Goal: Task Accomplishment & Management: Use online tool/utility

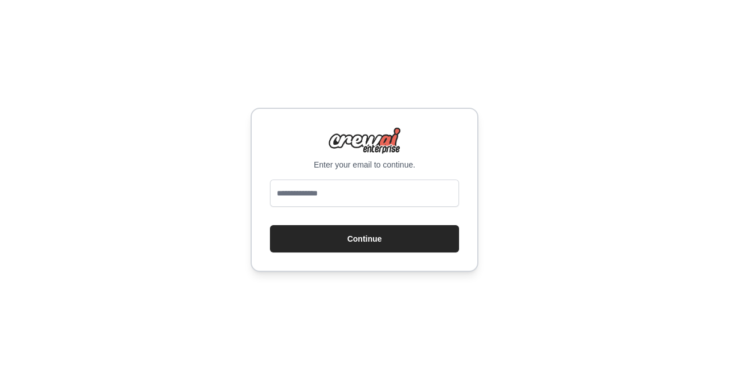
click at [393, 193] on input "email" at bounding box center [364, 193] width 189 height 27
type input "**********"
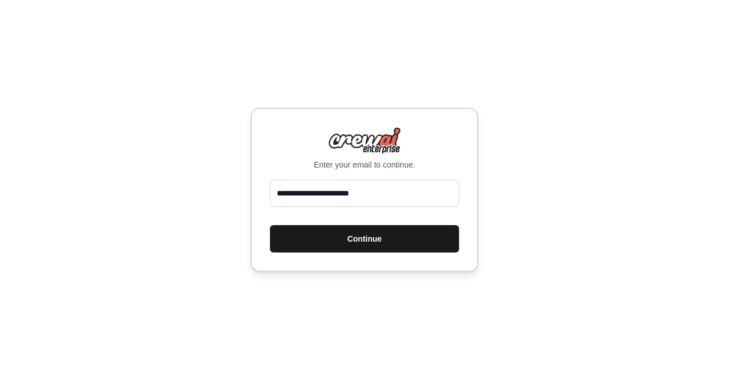
click at [381, 247] on button "Continue" at bounding box center [364, 238] width 189 height 27
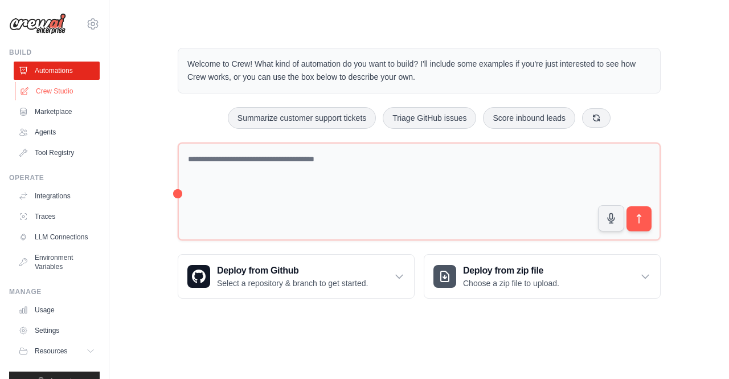
click at [66, 92] on link "Crew Studio" at bounding box center [58, 91] width 86 height 18
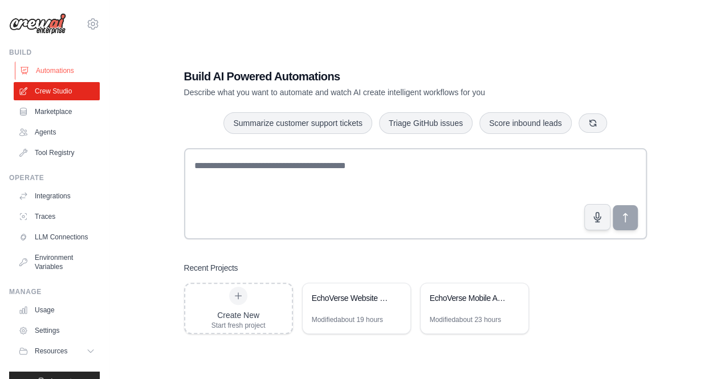
click at [63, 67] on link "Automations" at bounding box center [58, 71] width 86 height 18
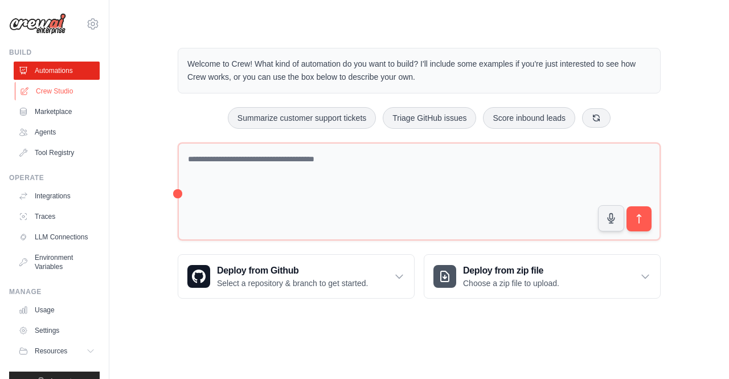
click at [64, 94] on link "Crew Studio" at bounding box center [58, 91] width 86 height 18
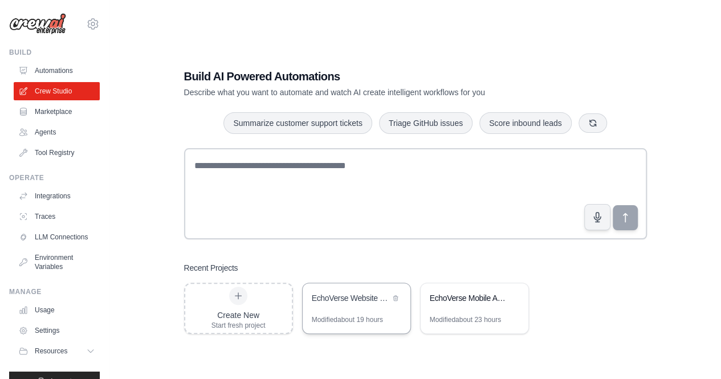
click at [368, 321] on div "Modified about 19 hours" at bounding box center [347, 319] width 71 height 9
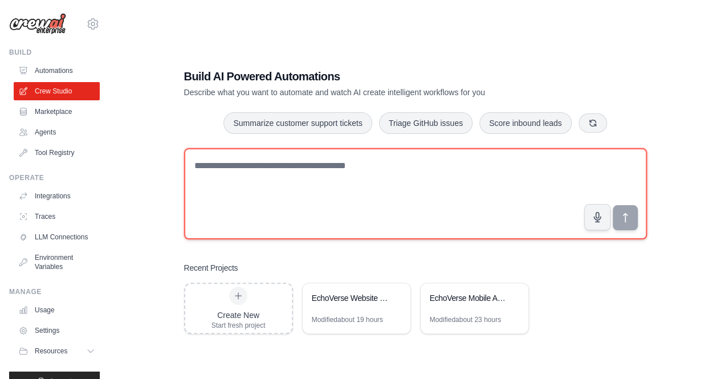
click at [248, 187] on textarea at bounding box center [415, 193] width 463 height 91
click at [346, 174] on textarea at bounding box center [415, 193] width 463 height 91
paste textarea "**********"
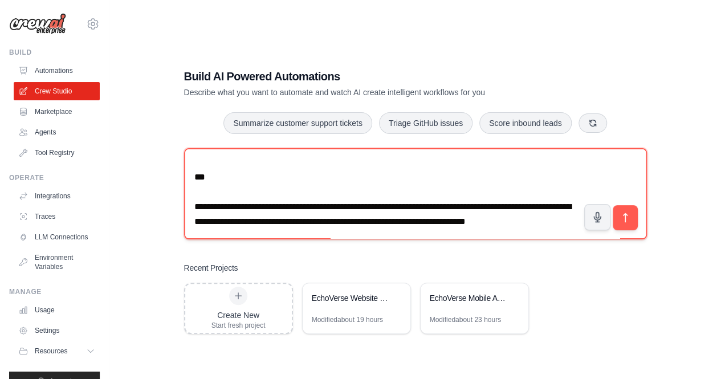
scroll to position [837, 0]
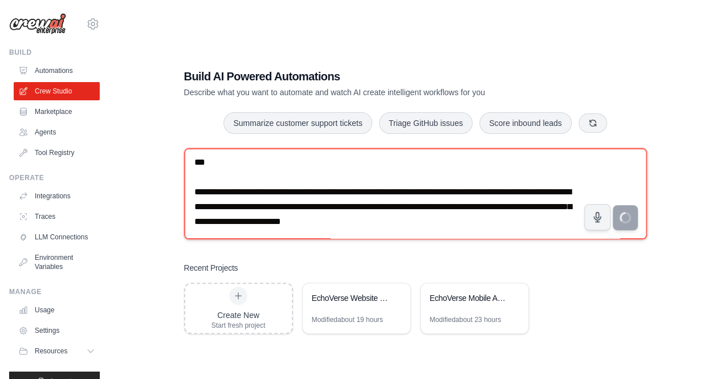
type textarea "**********"
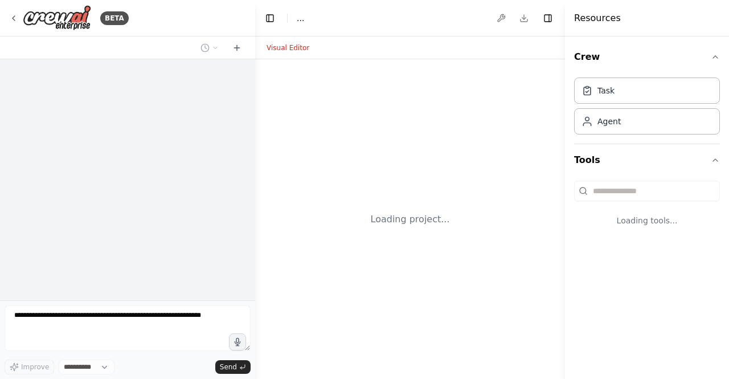
select select "****"
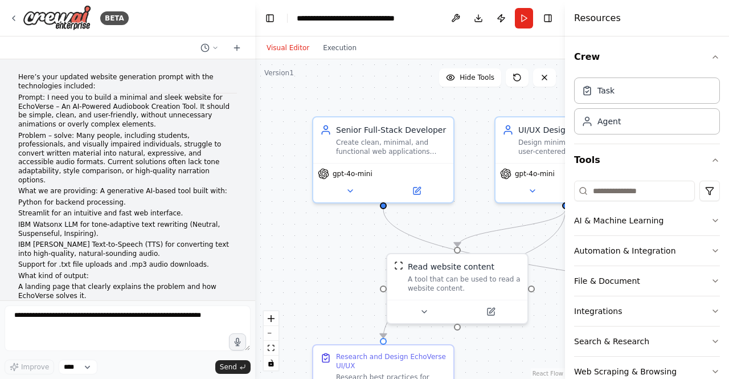
scroll to position [4270, 0]
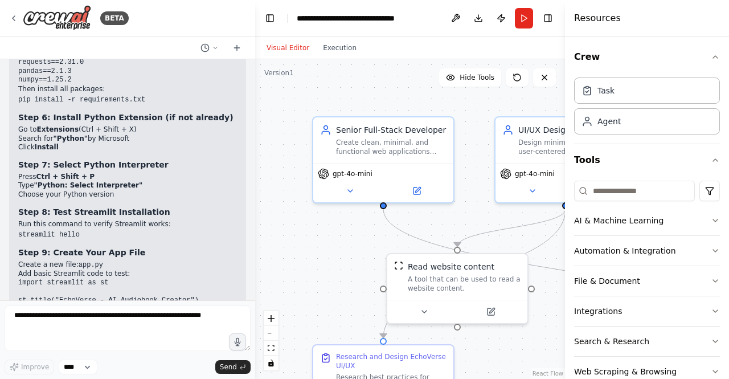
click at [136, 346] on pre "streamlit run app.py" at bounding box center [127, 350] width 219 height 9
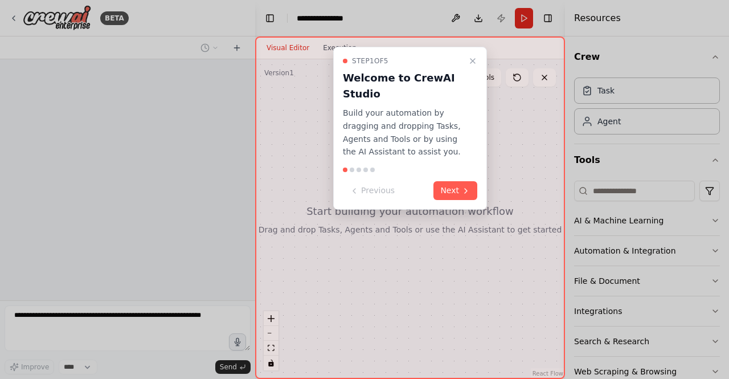
scroll to position [206, 0]
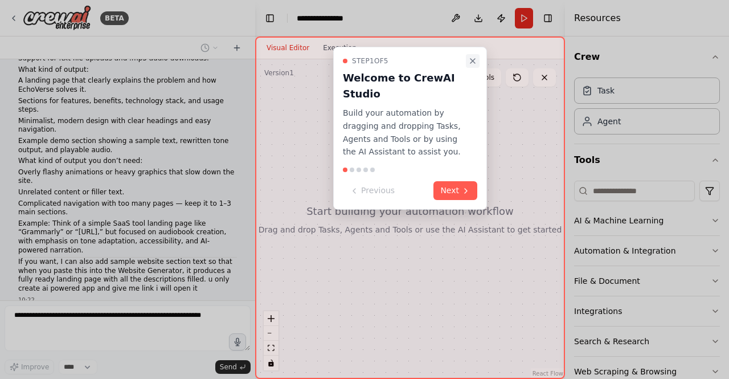
click at [472, 59] on icon "Close walkthrough" at bounding box center [472, 60] width 9 height 9
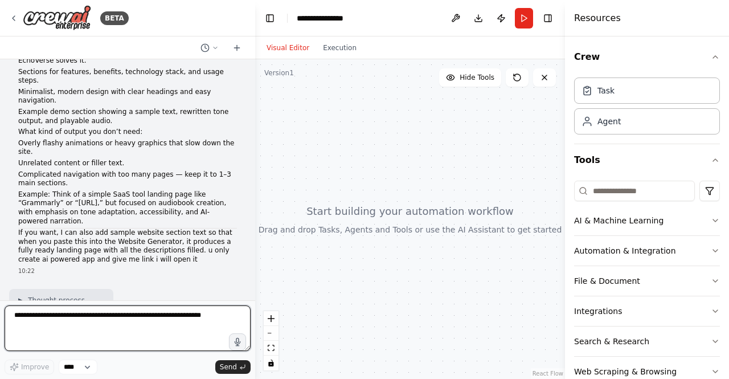
click at [158, 320] on textarea at bounding box center [128, 328] width 246 height 46
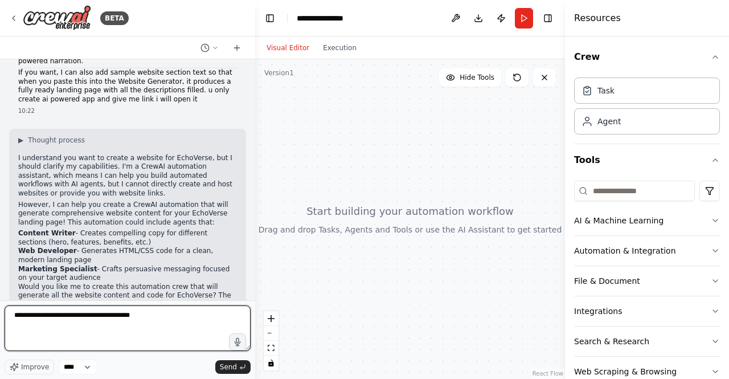
scroll to position [393, 0]
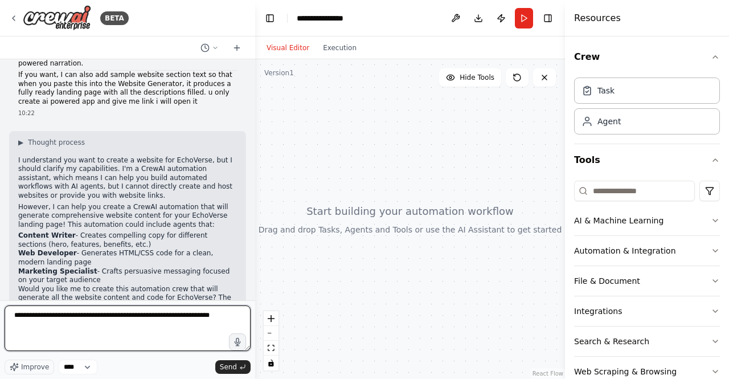
type textarea "**********"
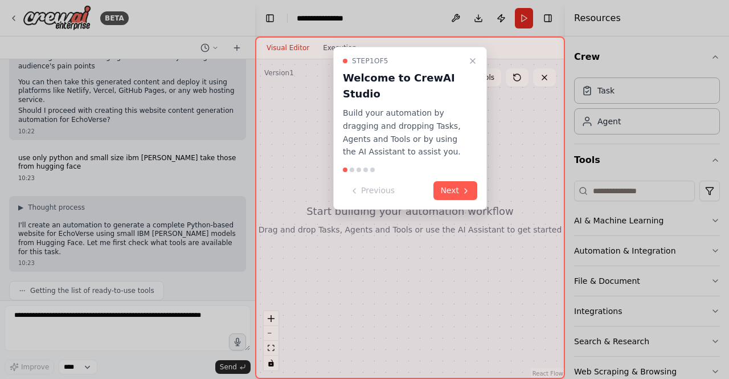
scroll to position [739, 0]
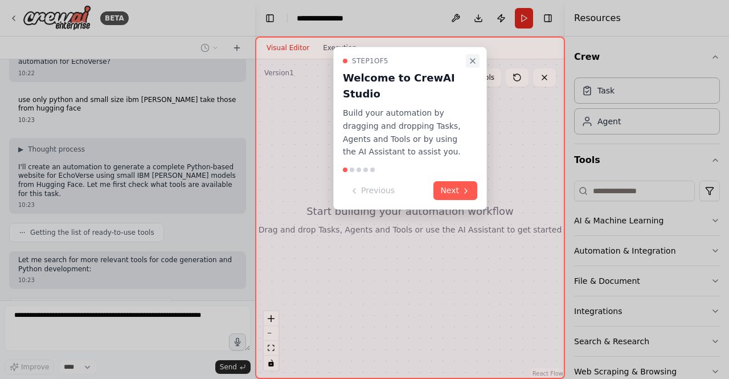
click at [472, 63] on icon "Close walkthrough" at bounding box center [472, 60] width 9 height 9
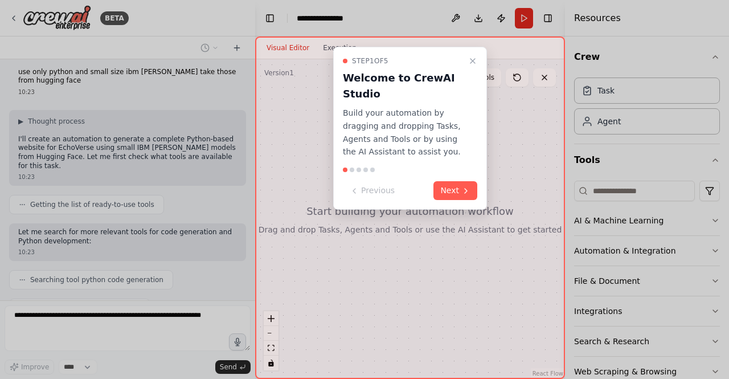
scroll to position [794, 0]
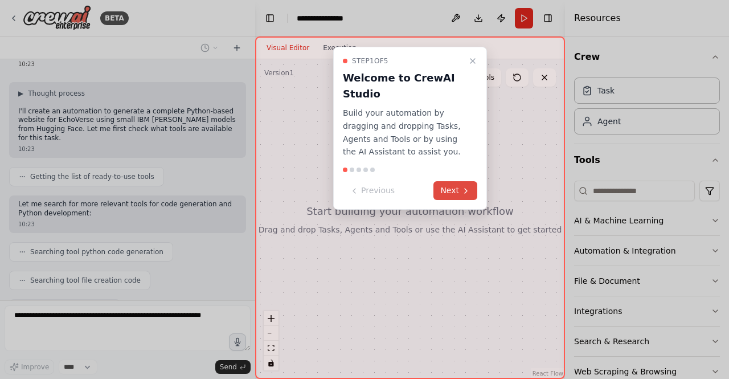
click at [446, 186] on button "Next" at bounding box center [456, 190] width 44 height 19
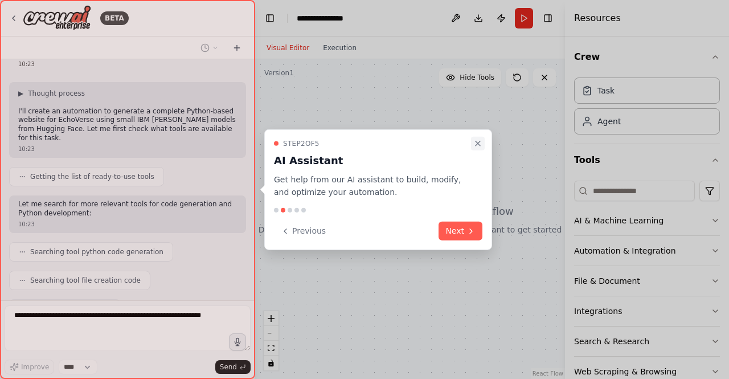
click at [478, 142] on icon "Close walkthrough" at bounding box center [478, 142] width 9 height 9
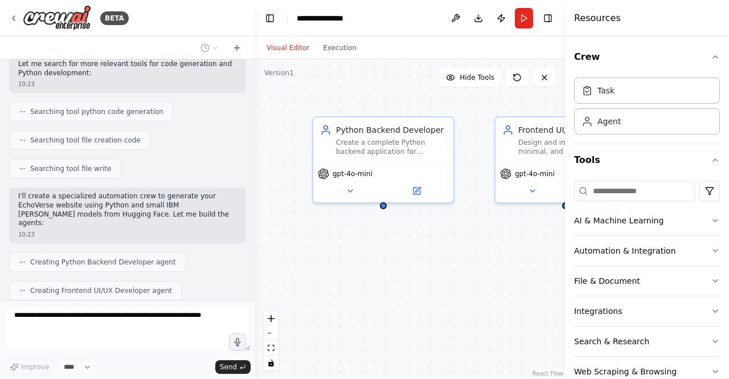
scroll to position [1001, 0]
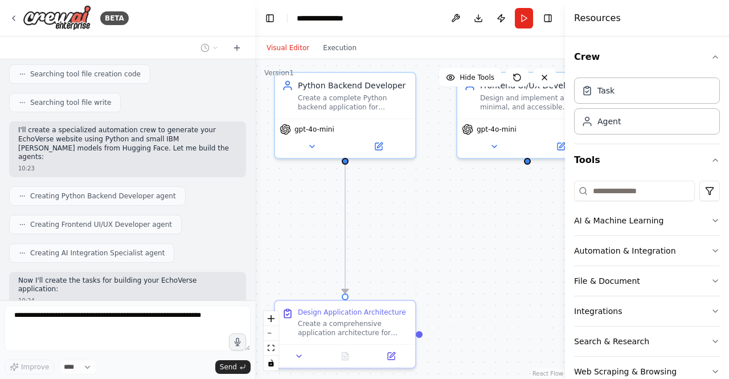
drag, startPoint x: 460, startPoint y: 254, endPoint x: 422, endPoint y: 209, distance: 59.0
click at [422, 209] on div ".deletable-edge-delete-btn { width: 20px; height: 20px; border: 0px solid #ffff…" at bounding box center [410, 219] width 310 height 320
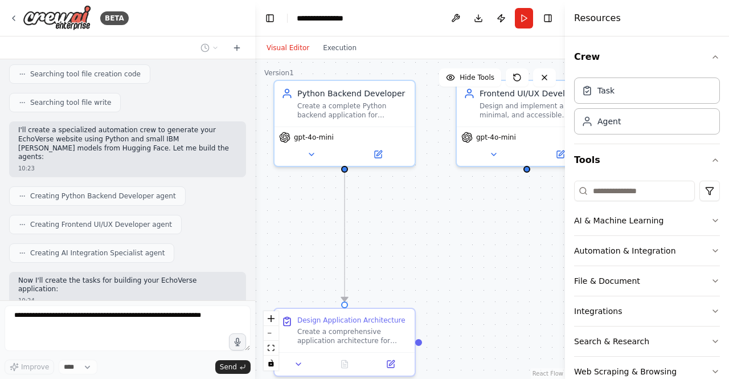
scroll to position [1029, 0]
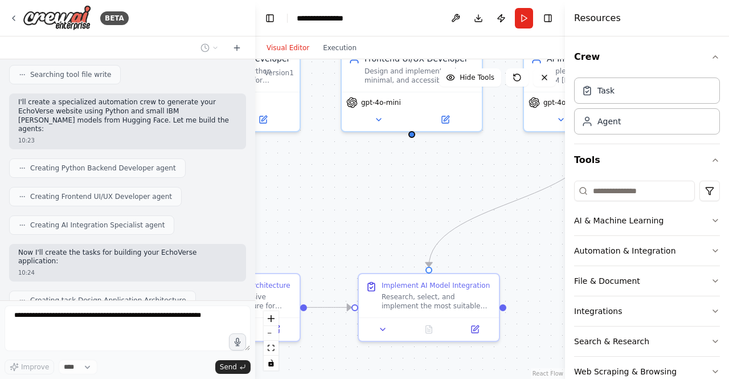
drag, startPoint x: 422, startPoint y: 209, endPoint x: 292, endPoint y: 184, distance: 132.3
click at [292, 184] on div ".deletable-edge-delete-btn { width: 20px; height: 20px; border: 0px solid #ffff…" at bounding box center [410, 219] width 310 height 320
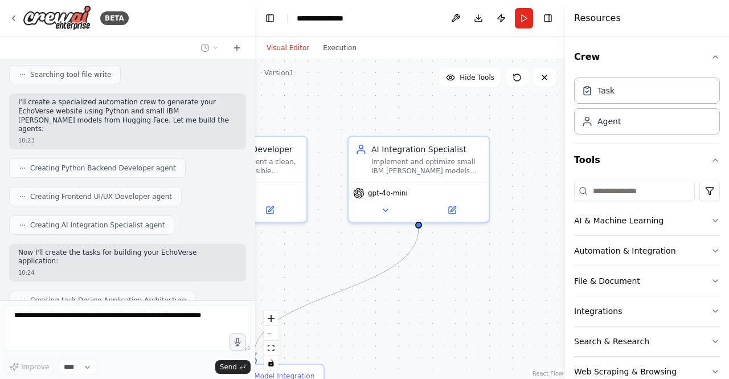
scroll to position [1057, 0]
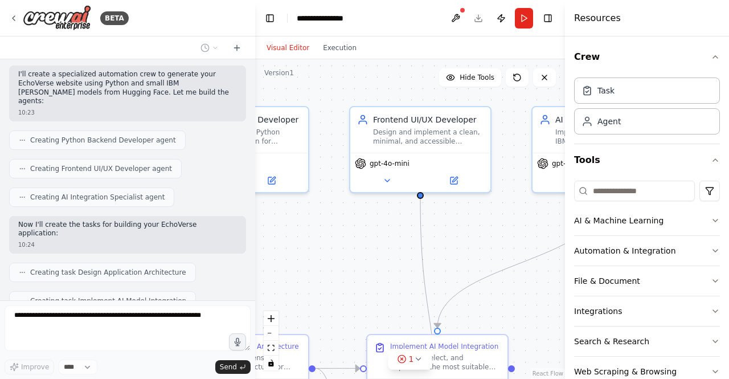
drag, startPoint x: 402, startPoint y: 211, endPoint x: 426, endPoint y: 271, distance: 63.7
click at [426, 271] on div ".deletable-edge-delete-btn { width: 20px; height: 20px; border: 0px solid #ffff…" at bounding box center [410, 219] width 310 height 320
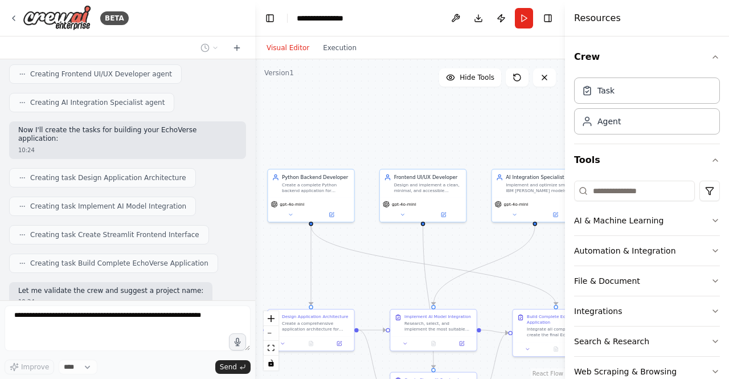
scroll to position [1179, 0]
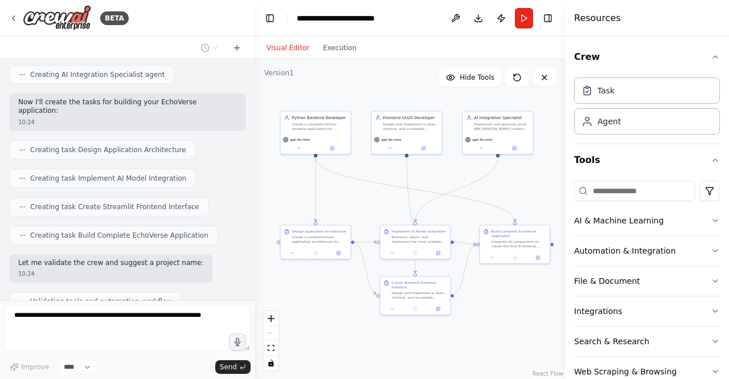
drag, startPoint x: 470, startPoint y: 286, endPoint x: 445, endPoint y: 207, distance: 83.1
click at [445, 207] on div ".deletable-edge-delete-btn { width: 20px; height: 20px; border: 0px solid #ffff…" at bounding box center [410, 219] width 310 height 320
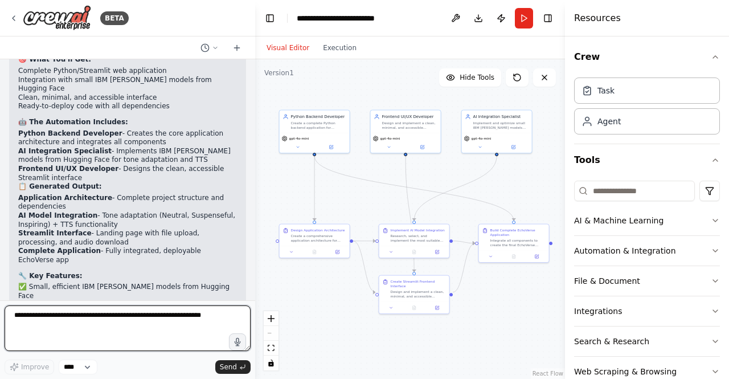
scroll to position [1533, 0]
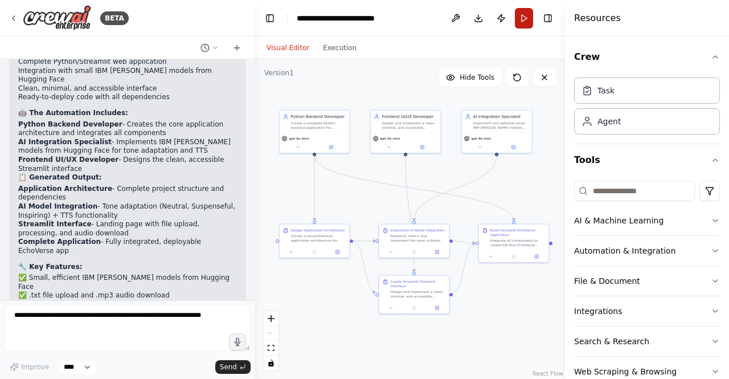
click at [523, 18] on button "Run" at bounding box center [524, 18] width 18 height 21
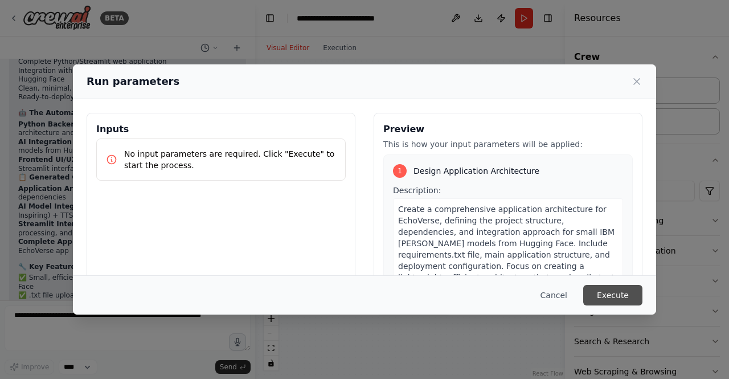
click at [622, 293] on button "Execute" at bounding box center [613, 295] width 59 height 21
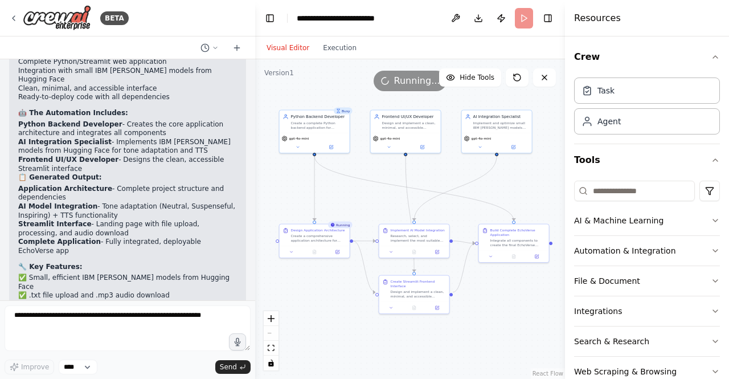
click at [622, 293] on button "File & Document" at bounding box center [647, 281] width 146 height 30
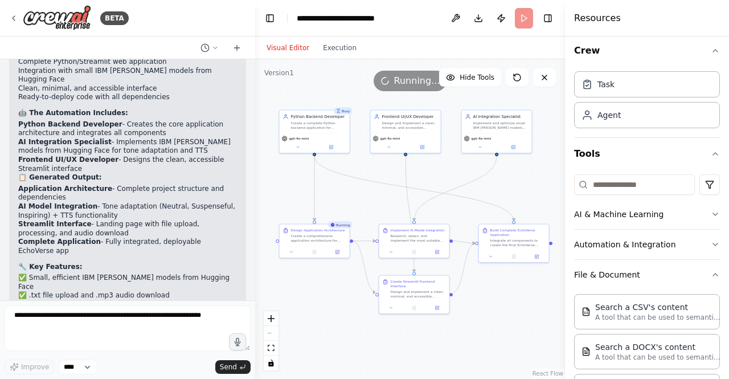
scroll to position [0, 0]
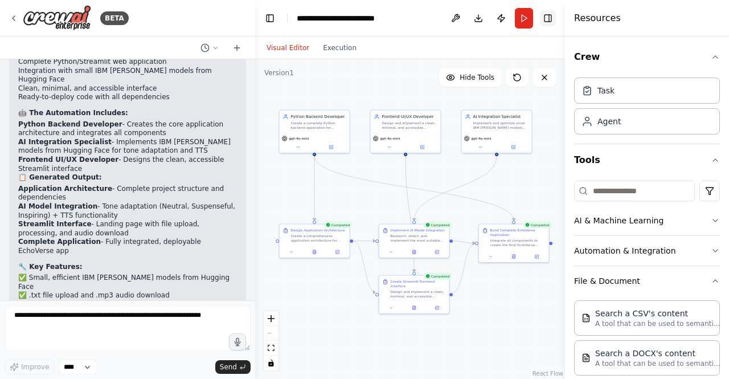
click at [547, 15] on button "Toggle Right Sidebar" at bounding box center [548, 18] width 16 height 16
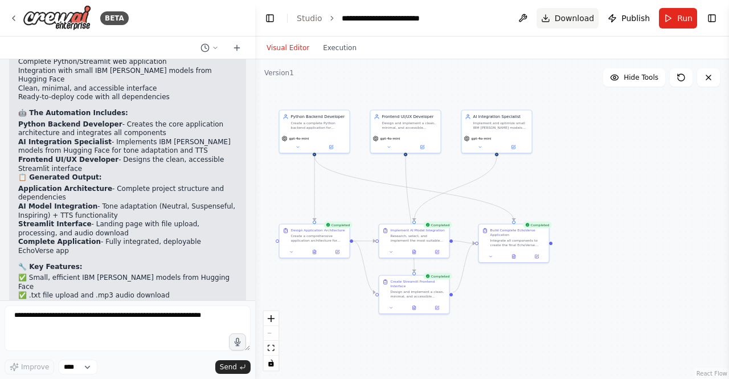
click at [568, 14] on span "Download" at bounding box center [575, 18] width 40 height 11
click at [553, 19] on button "Download" at bounding box center [568, 18] width 63 height 21
click at [565, 17] on span "Download" at bounding box center [575, 18] width 40 height 11
click at [720, 19] on header "**********" at bounding box center [492, 18] width 474 height 36
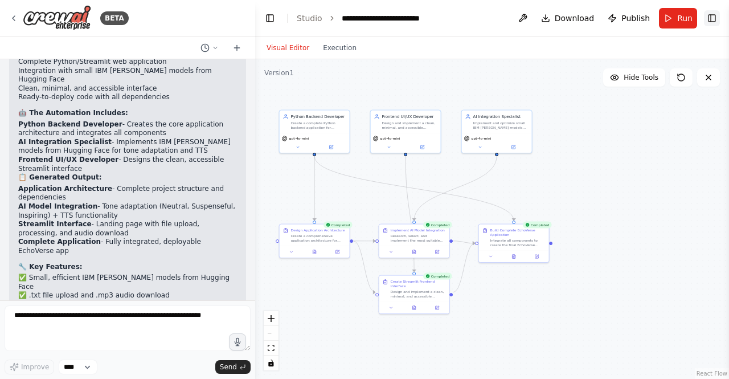
click at [706, 13] on button "Toggle Right Sidebar" at bounding box center [712, 18] width 16 height 16
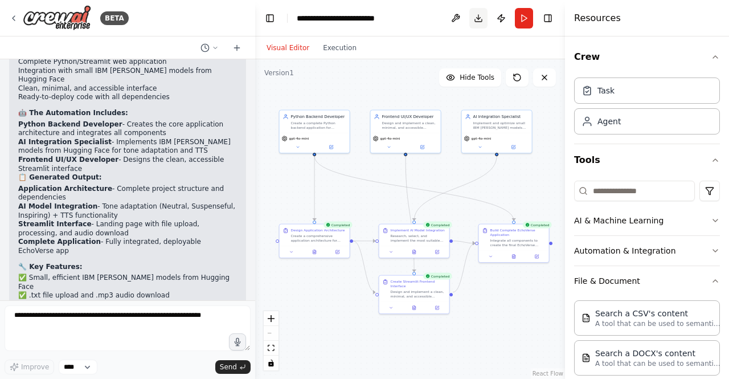
click at [476, 15] on button "Download" at bounding box center [479, 18] width 18 height 21
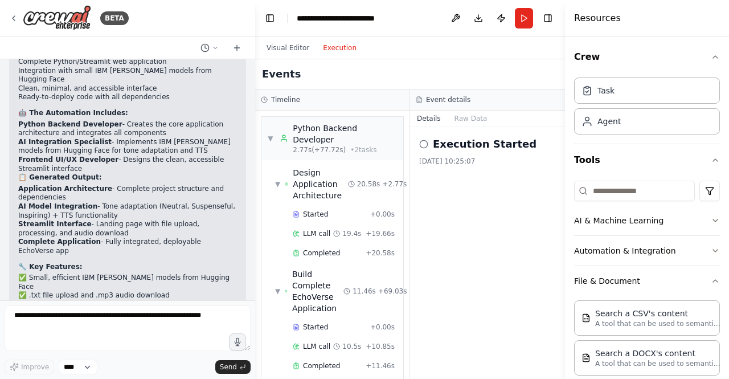
click at [343, 44] on button "Execution" at bounding box center [339, 48] width 47 height 14
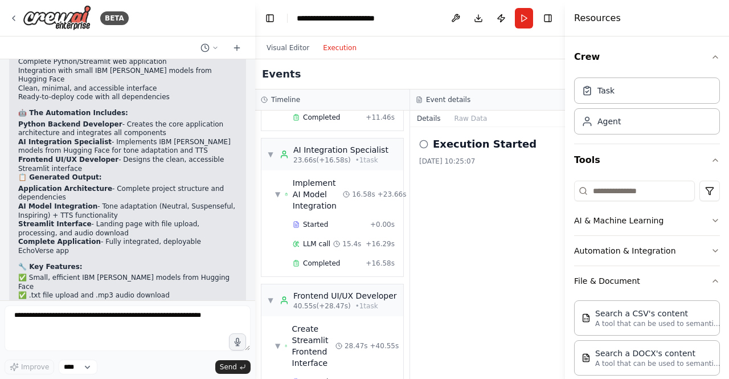
scroll to position [340, 0]
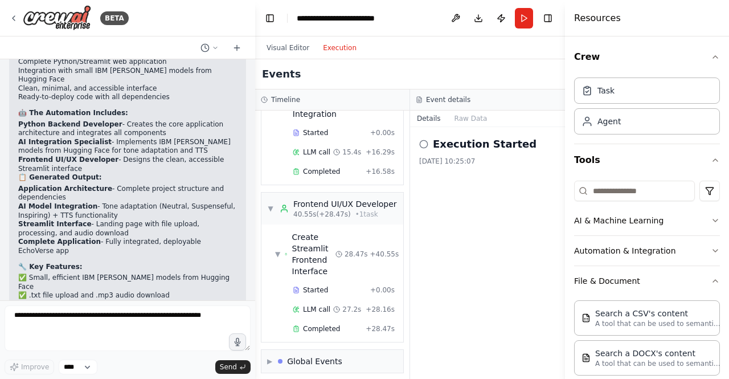
click at [463, 109] on div "Event details" at bounding box center [487, 99] width 155 height 21
click at [463, 116] on button "Raw Data" at bounding box center [471, 119] width 47 height 16
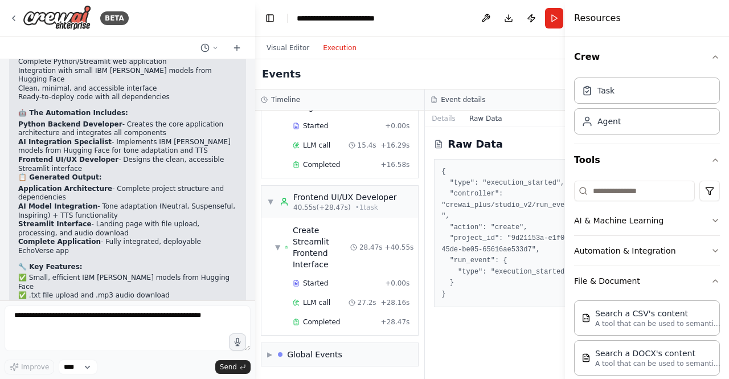
scroll to position [329, 0]
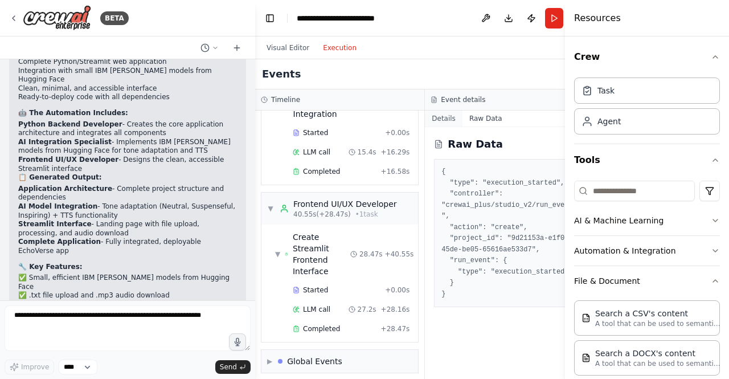
click at [430, 118] on button "Details" at bounding box center [444, 119] width 38 height 16
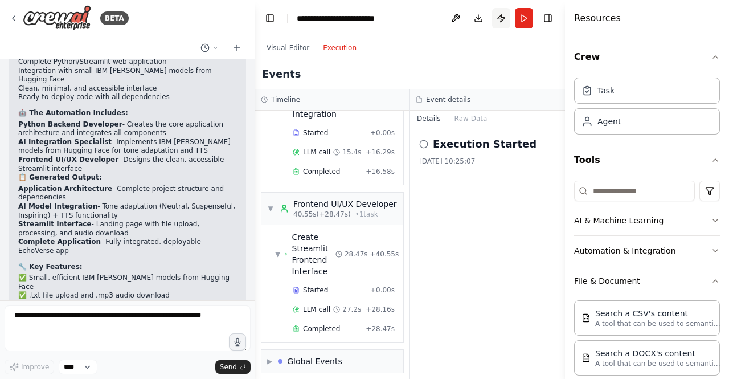
click at [500, 18] on button "Publish" at bounding box center [501, 18] width 18 height 21
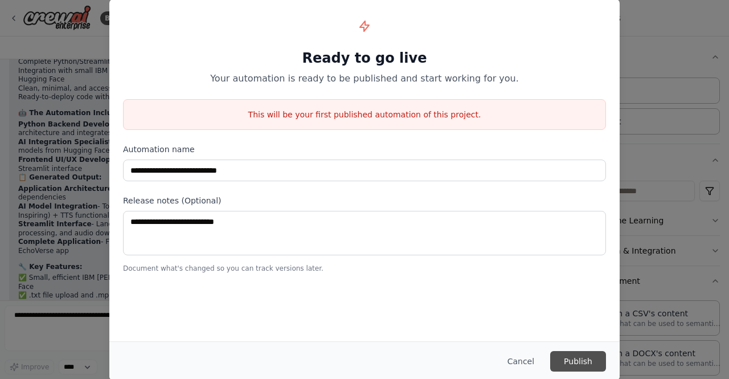
click at [585, 370] on button "Publish" at bounding box center [578, 361] width 56 height 21
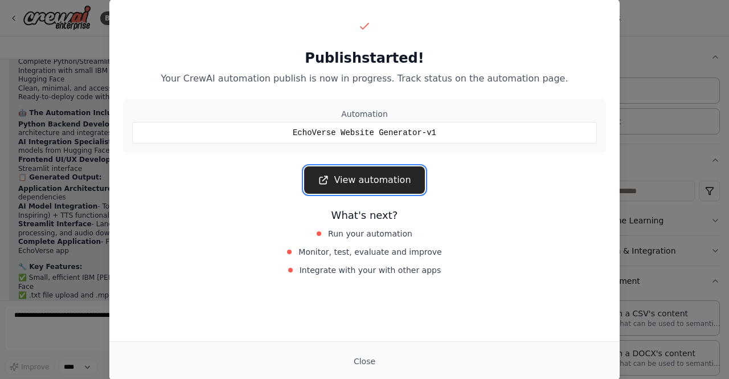
click at [402, 173] on link "View automation" at bounding box center [364, 179] width 120 height 27
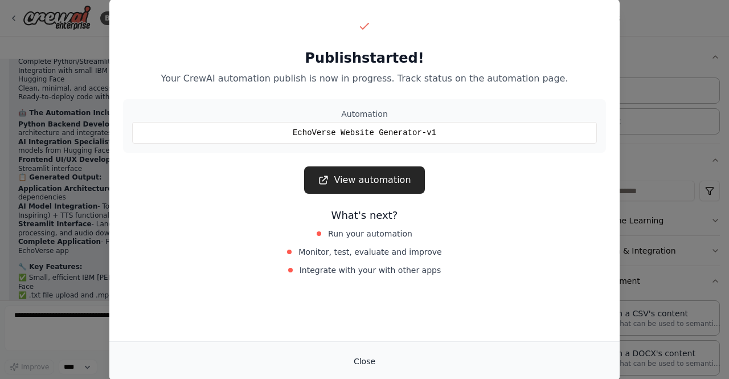
click at [382, 366] on button "Close" at bounding box center [365, 361] width 40 height 21
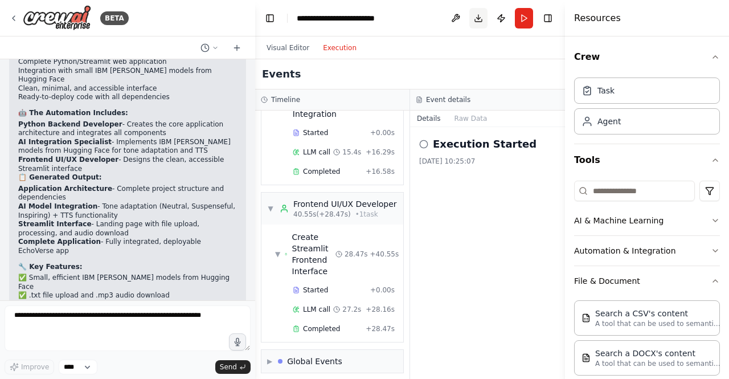
click at [483, 12] on button "Download" at bounding box center [479, 18] width 18 height 21
click at [481, 17] on button "Download" at bounding box center [479, 18] width 18 height 21
click at [343, 198] on div "Frontend UI/UX Developer" at bounding box center [345, 203] width 104 height 11
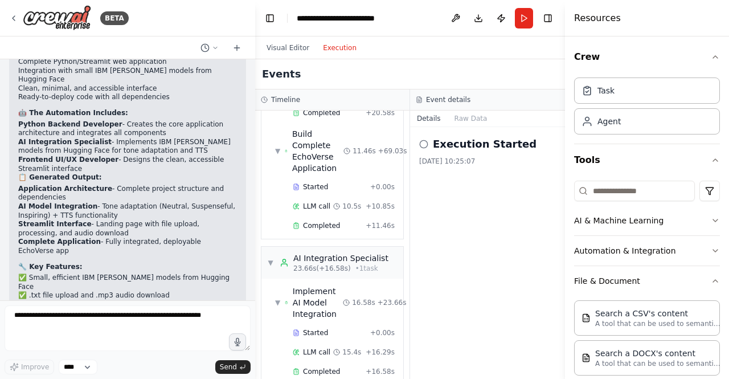
scroll to position [140, 0]
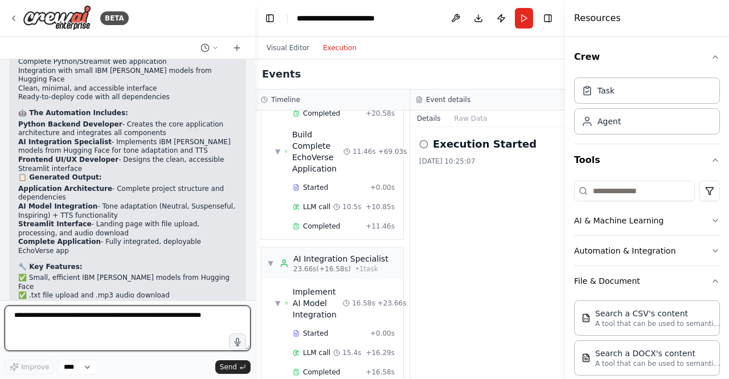
click at [129, 330] on textarea at bounding box center [128, 328] width 246 height 46
type textarea "**********"
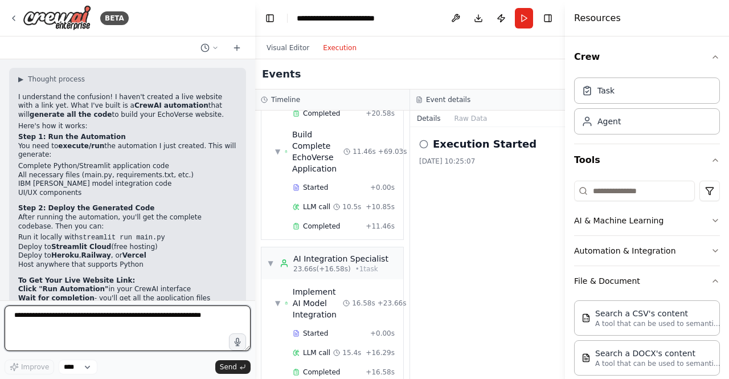
scroll to position [1862, 0]
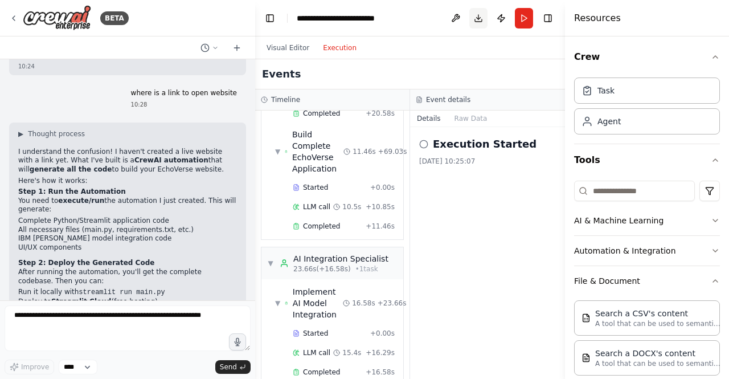
click at [483, 19] on button "Download" at bounding box center [479, 18] width 18 height 21
click at [430, 142] on div "Execution Started" at bounding box center [487, 144] width 137 height 16
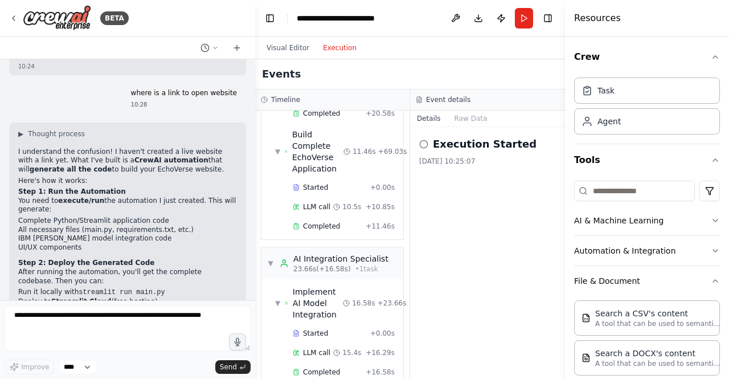
click at [424, 143] on icon at bounding box center [423, 144] width 9 height 9
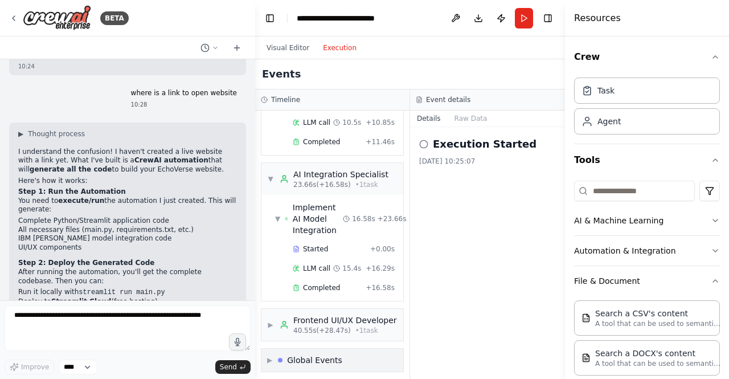
click at [361, 350] on div "▶ Global Events" at bounding box center [333, 360] width 142 height 23
click at [361, 350] on div "▼ Global Events" at bounding box center [333, 360] width 142 height 23
click at [361, 350] on div "▶ Global Events" at bounding box center [333, 360] width 142 height 23
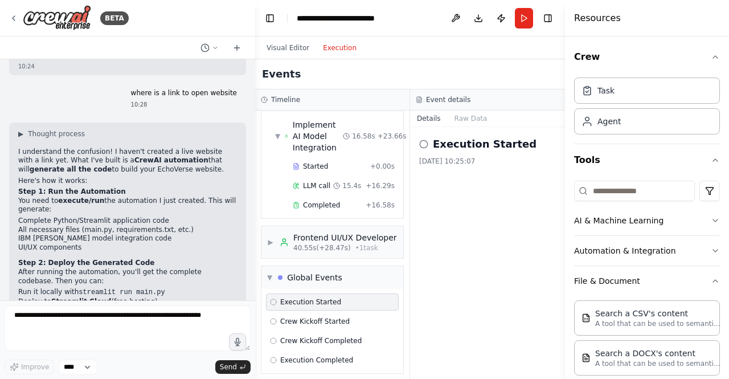
click at [329, 298] on span "Execution Started" at bounding box center [310, 301] width 61 height 9
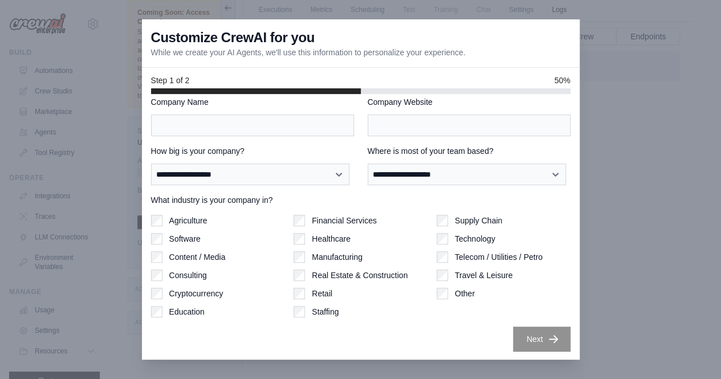
scroll to position [59, 0]
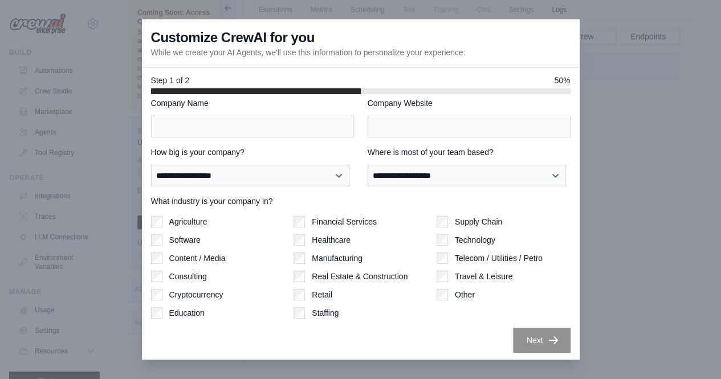
click at [620, 118] on div at bounding box center [360, 189] width 721 height 379
